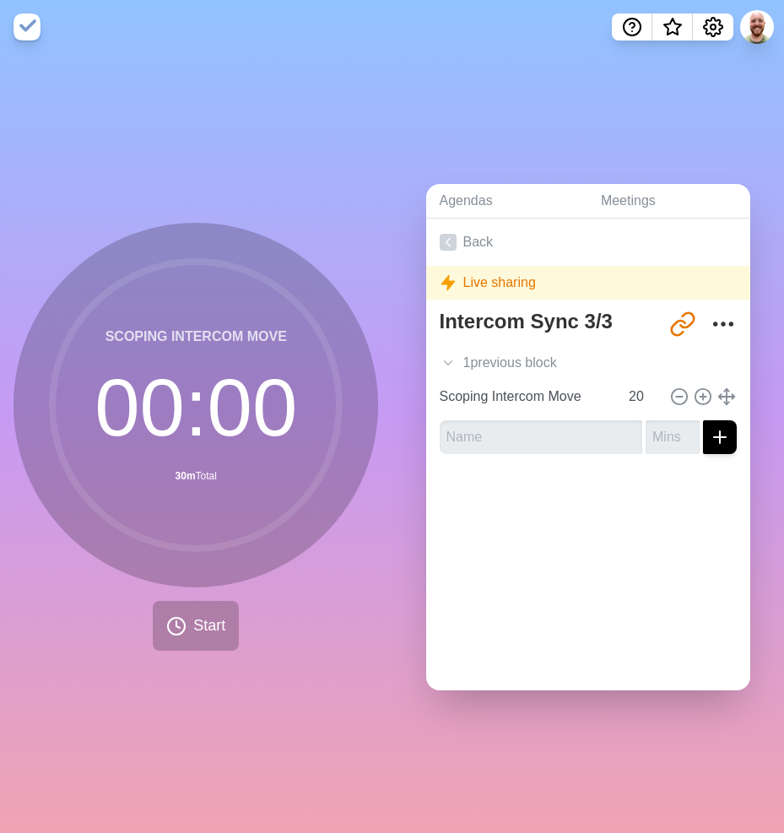
click at [249, 98] on div "Scoping Intercom Move 00 : 00 30m Total Start" at bounding box center [196, 443] width 392 height 779
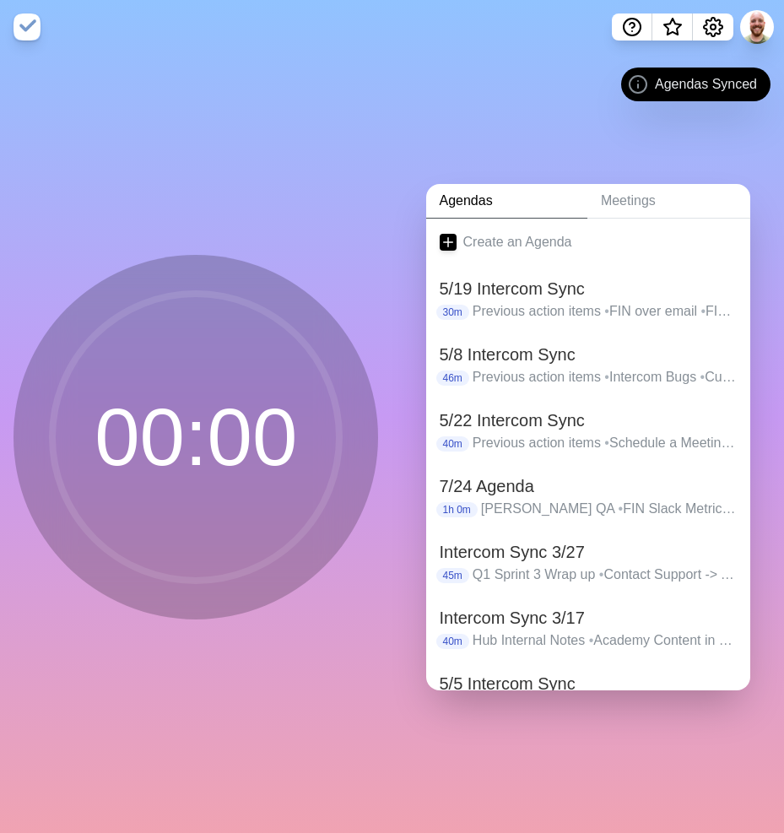
click at [493, 106] on div "Agendas Meetings Create an Agenda 5/19 Intercom Sync 30m Previous action items …" at bounding box center [588, 443] width 392 height 779
